Goal: Register for event/course

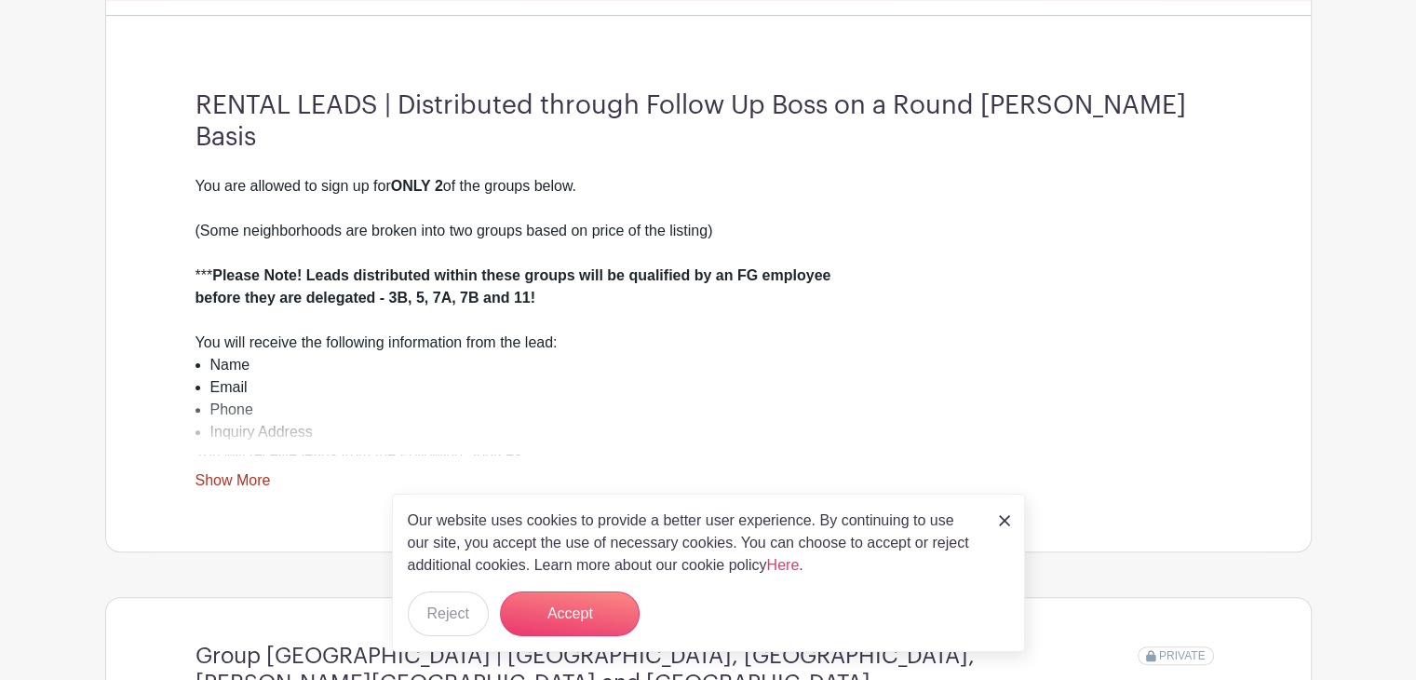
scroll to position [466, 0]
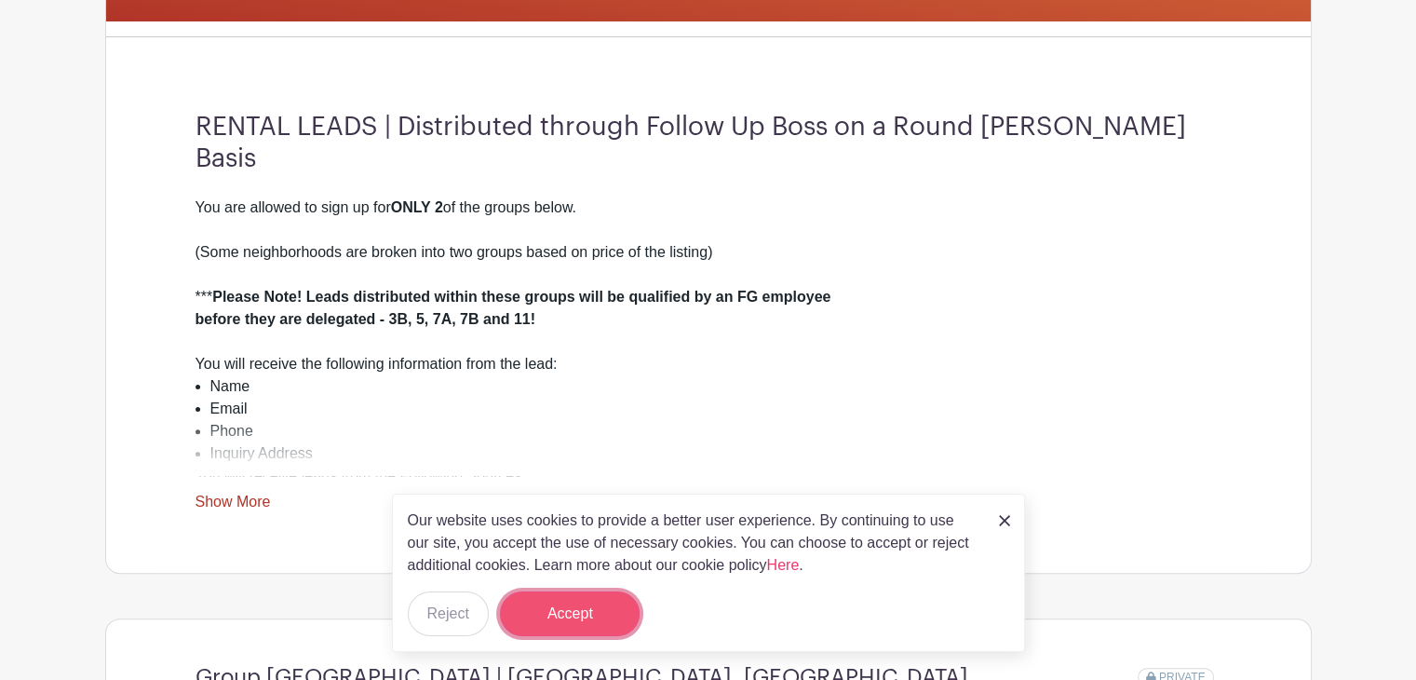
click at [566, 604] on button "Accept" at bounding box center [570, 613] width 140 height 45
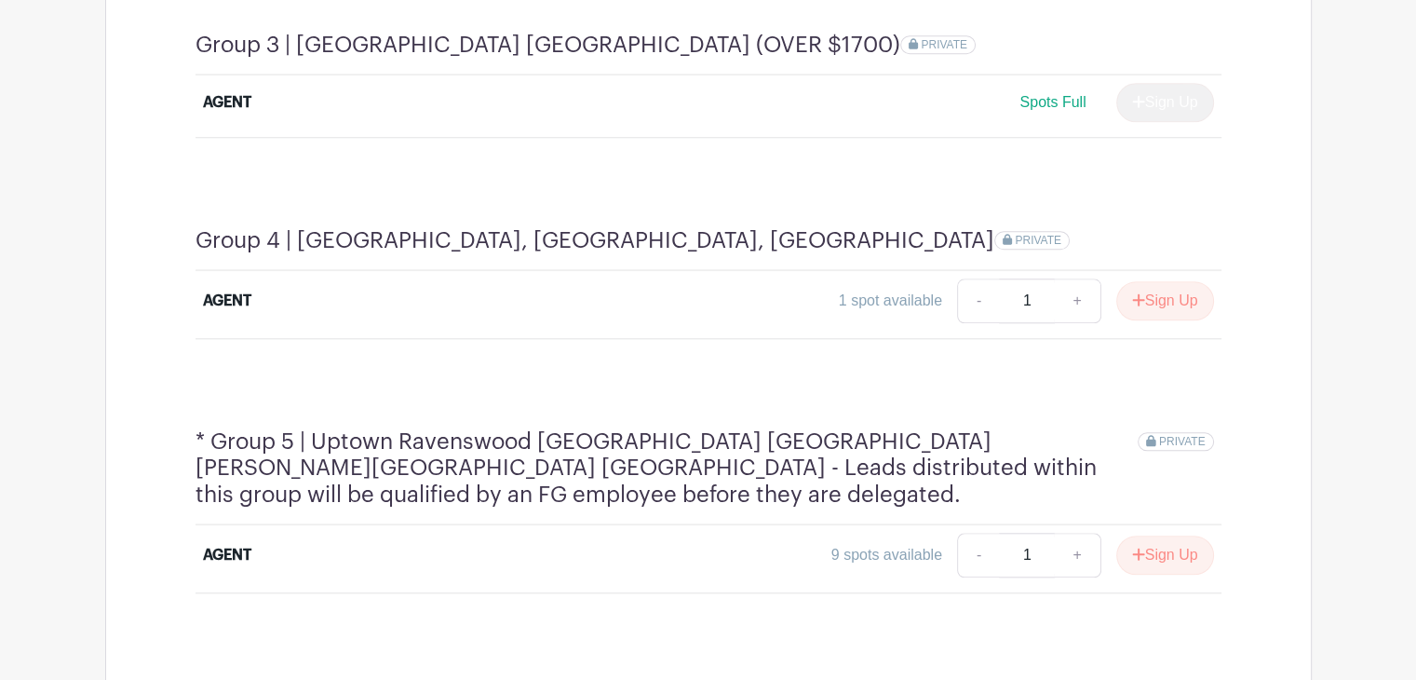
scroll to position [1788, 0]
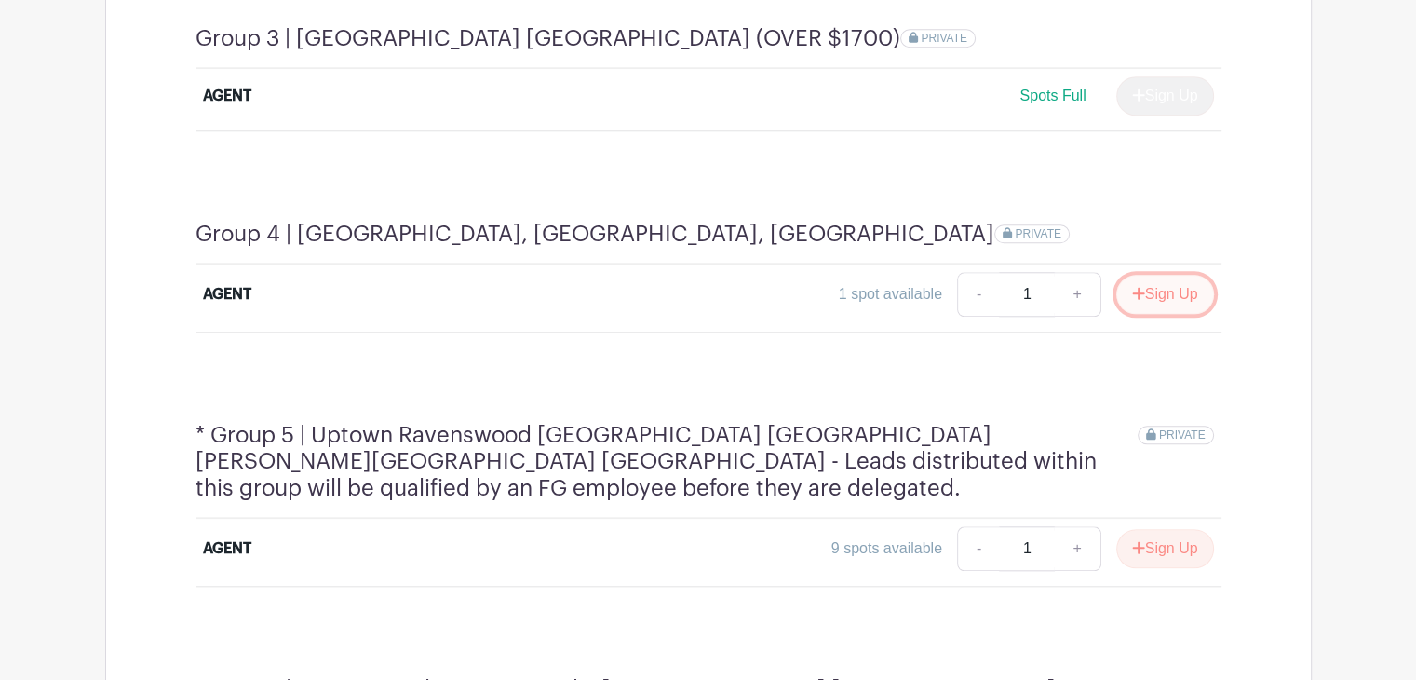
click at [1170, 275] on button "Sign Up" at bounding box center [1165, 294] width 98 height 39
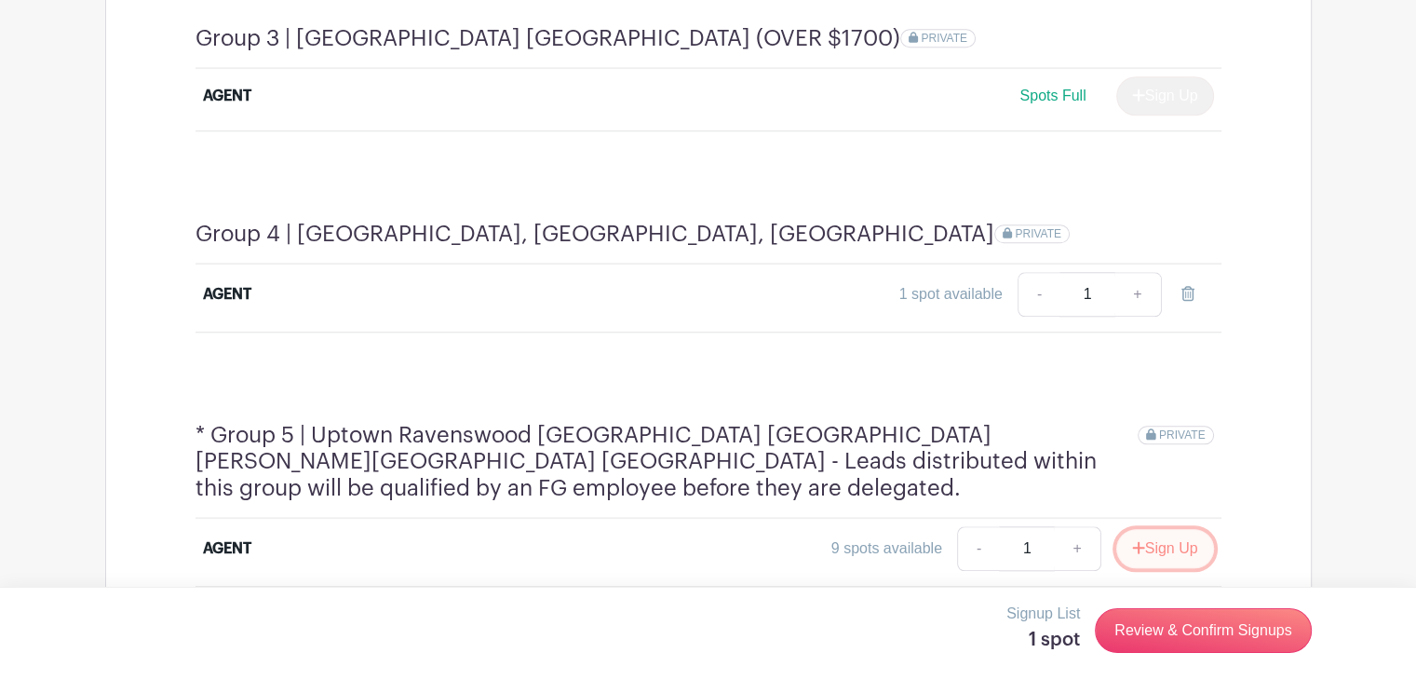
click at [1168, 529] on button "Sign Up" at bounding box center [1165, 548] width 98 height 39
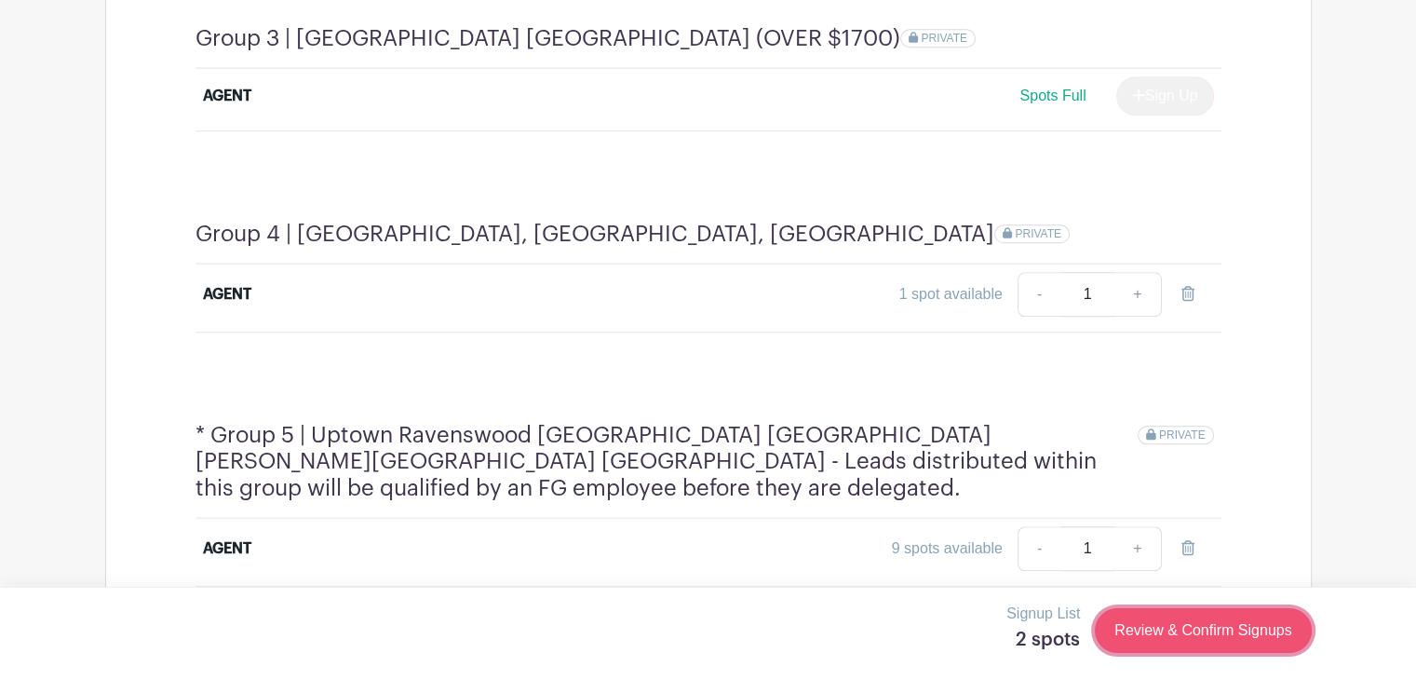
click at [1222, 620] on link "Review & Confirm Signups" at bounding box center [1203, 630] width 216 height 45
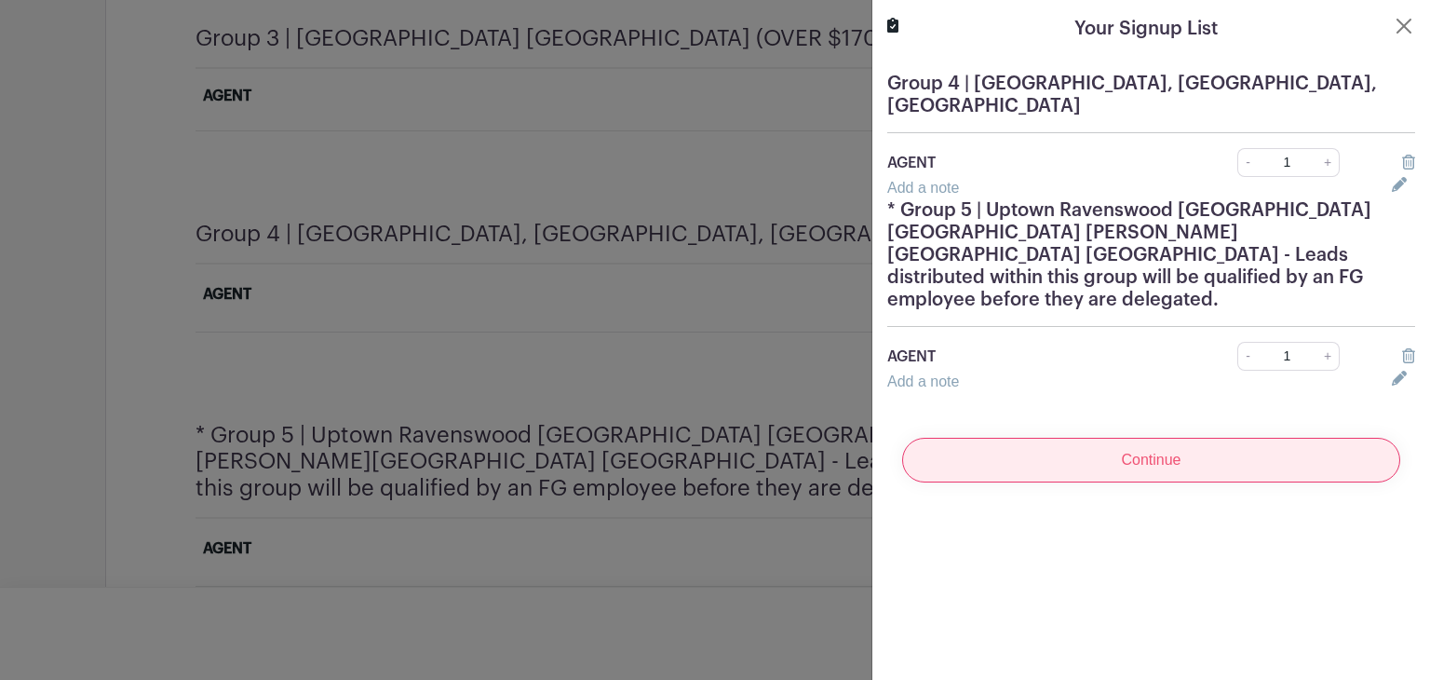
click at [1137, 438] on input "Continue" at bounding box center [1151, 460] width 498 height 45
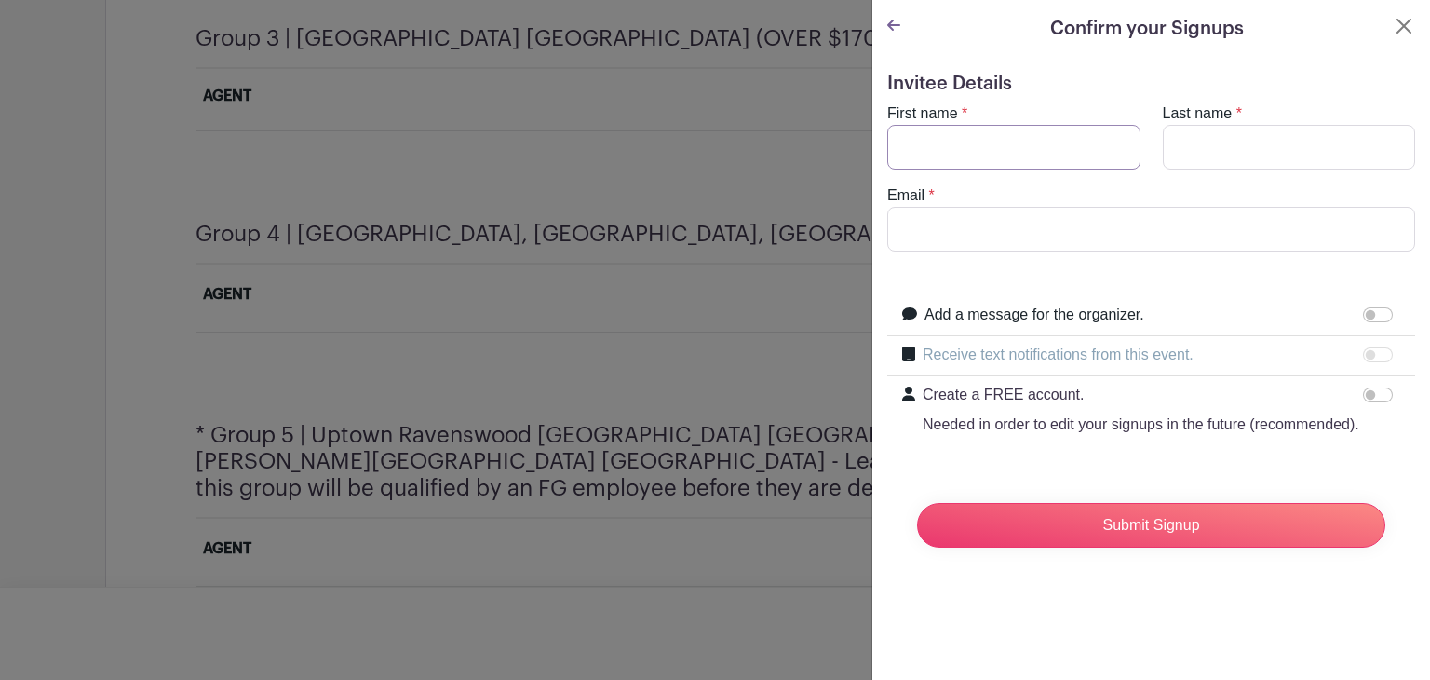
click at [1001, 152] on input "First name" at bounding box center [1013, 147] width 253 height 45
type input "[PERSON_NAME]"
click at [1178, 130] on input "Last name" at bounding box center [1289, 147] width 253 height 45
type input "[PERSON_NAME]"
click at [1168, 226] on input "Email" at bounding box center [1151, 229] width 528 height 45
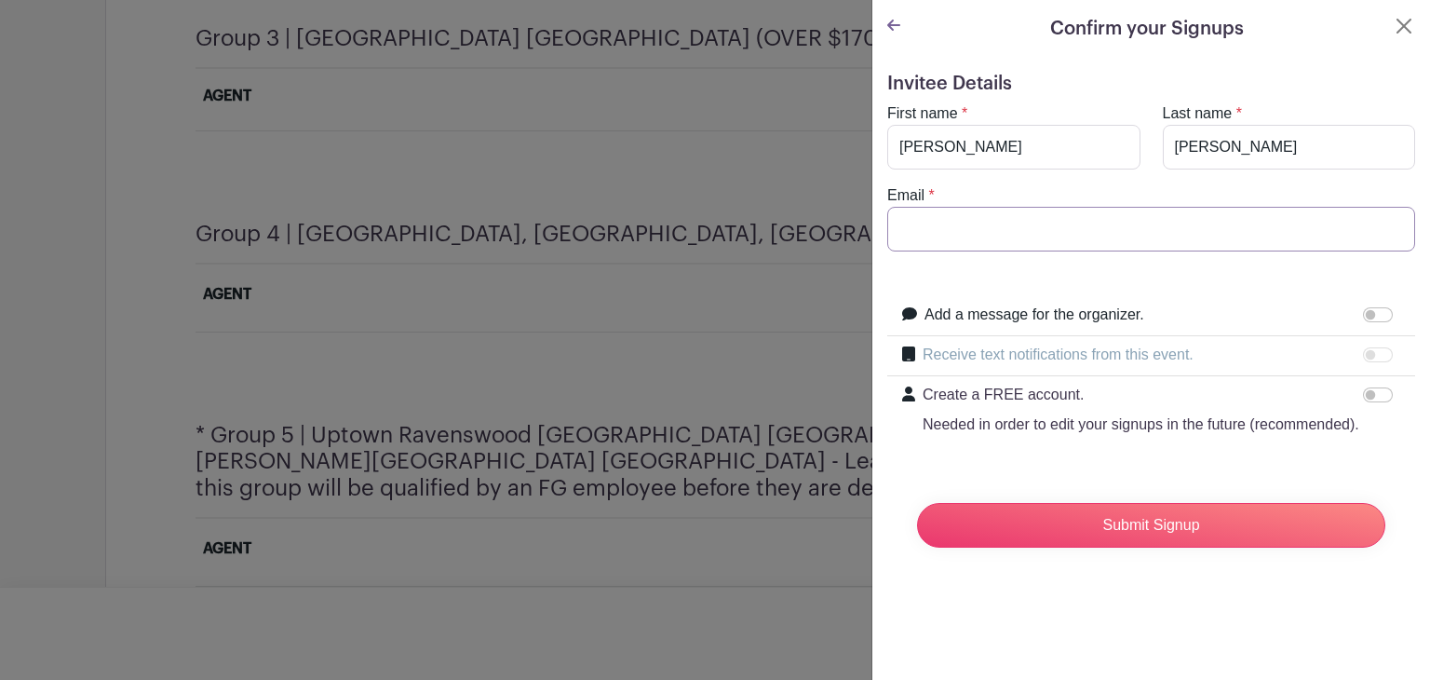
type input "[PERSON_NAME][EMAIL_ADDRESS][PERSON_NAME][DOMAIN_NAME]"
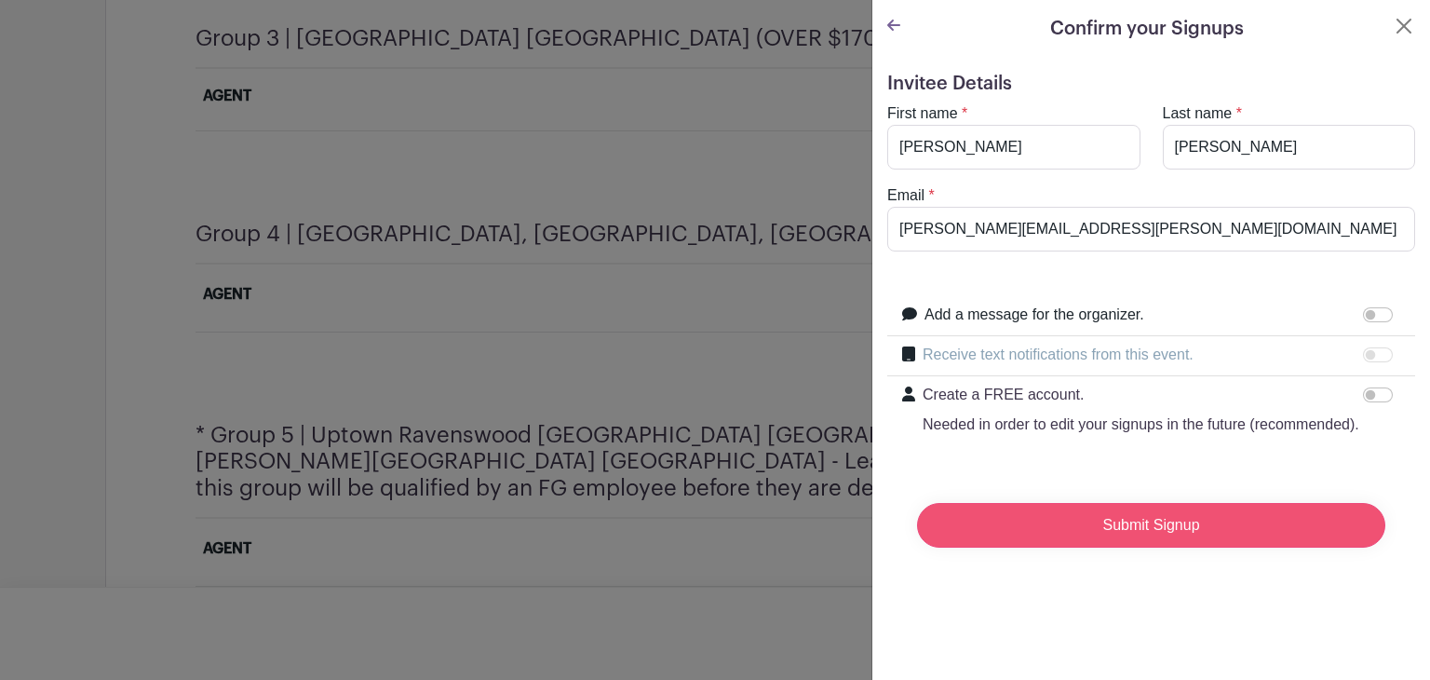
click at [1092, 539] on input "Submit Signup" at bounding box center [1151, 525] width 468 height 45
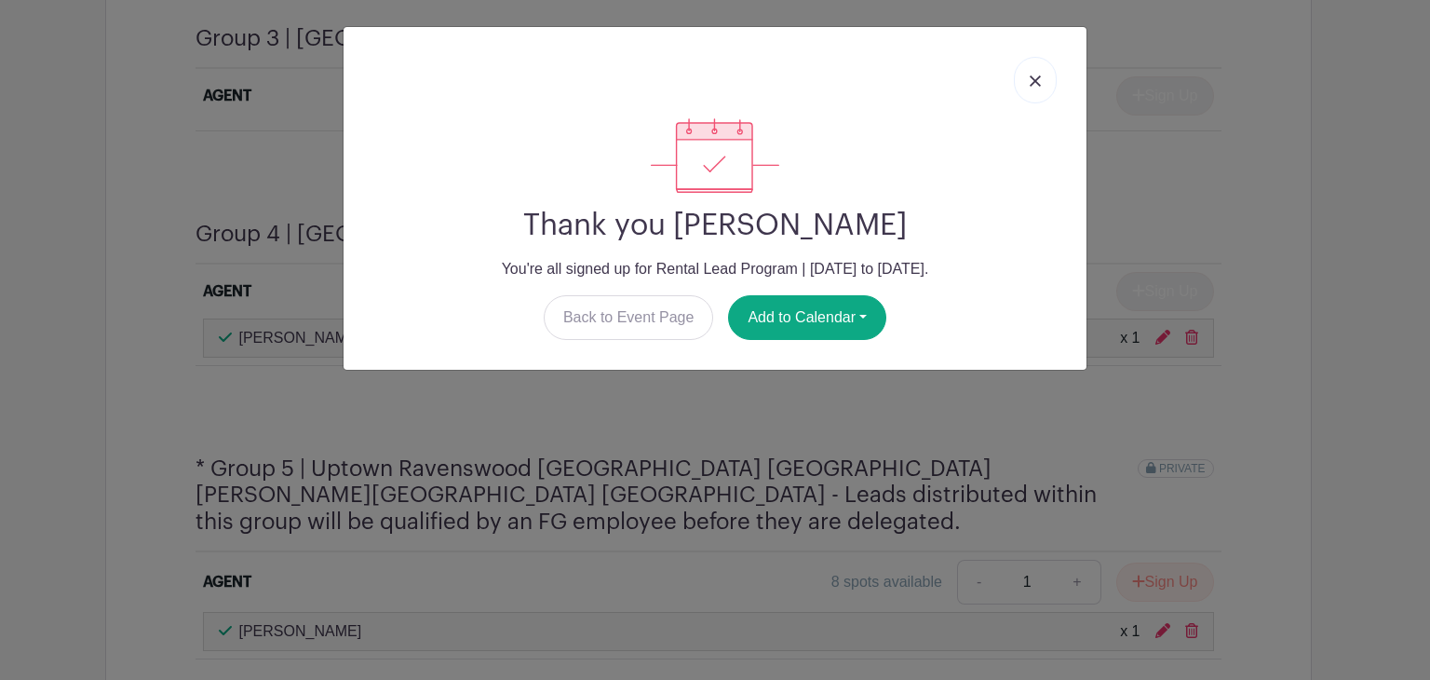
click at [1024, 80] on link at bounding box center [1035, 80] width 43 height 47
